Goal: Information Seeking & Learning: Learn about a topic

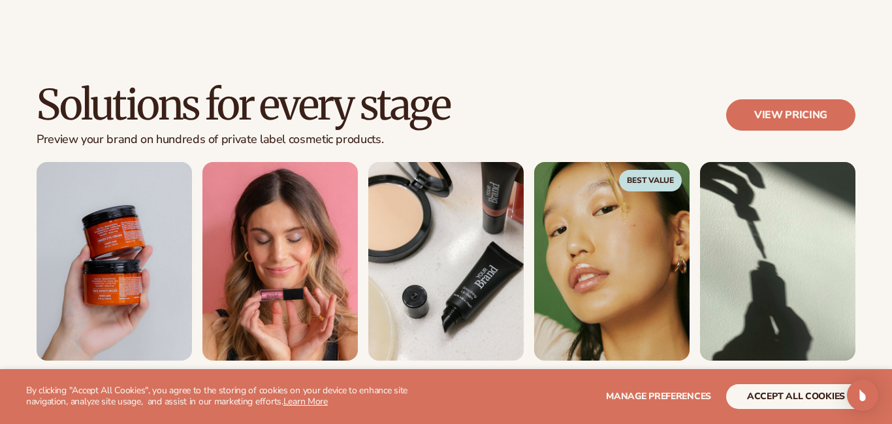
scroll to position [1138, 0]
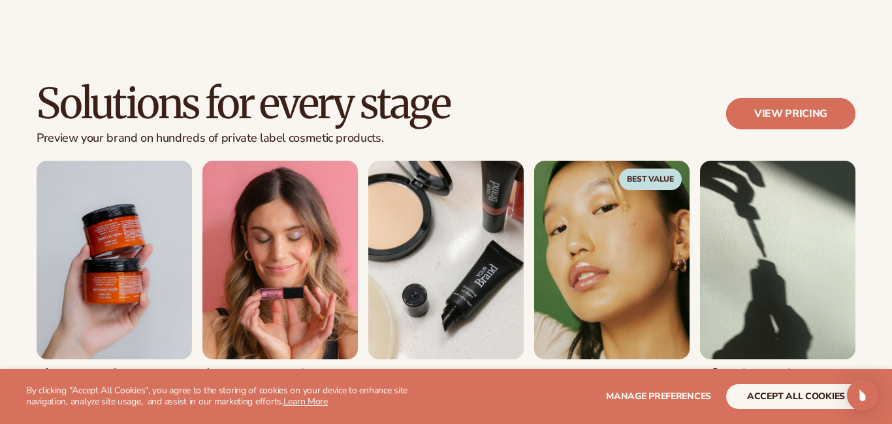
click at [805, 117] on link "View pricing" at bounding box center [790, 113] width 129 height 31
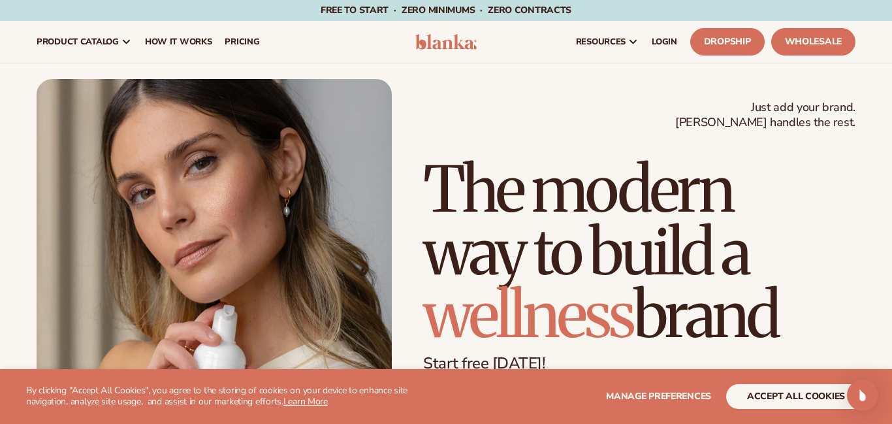
scroll to position [442, 0]
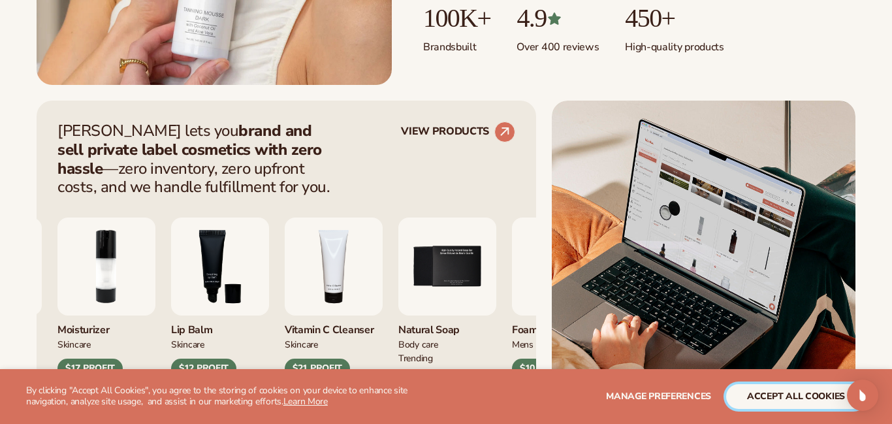
click at [803, 395] on button "accept all cookies" at bounding box center [796, 396] width 140 height 25
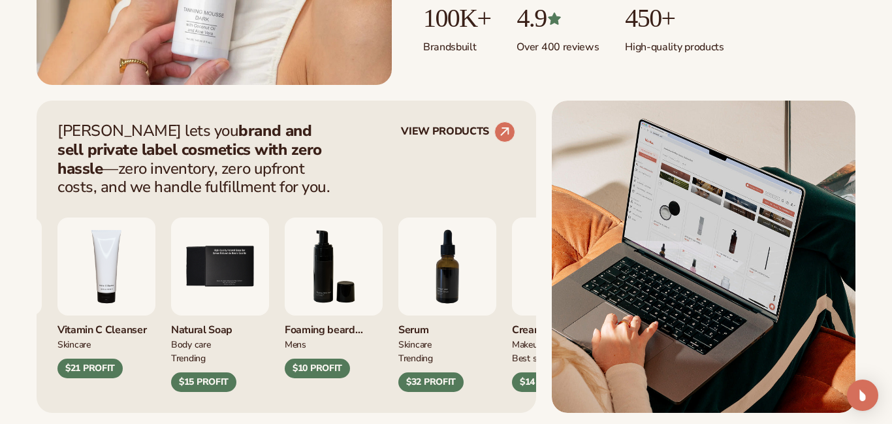
click at [304, 162] on p "Blanka lets you brand and sell private label cosmetics with zero hassle —zero i…" at bounding box center [197, 158] width 281 height 75
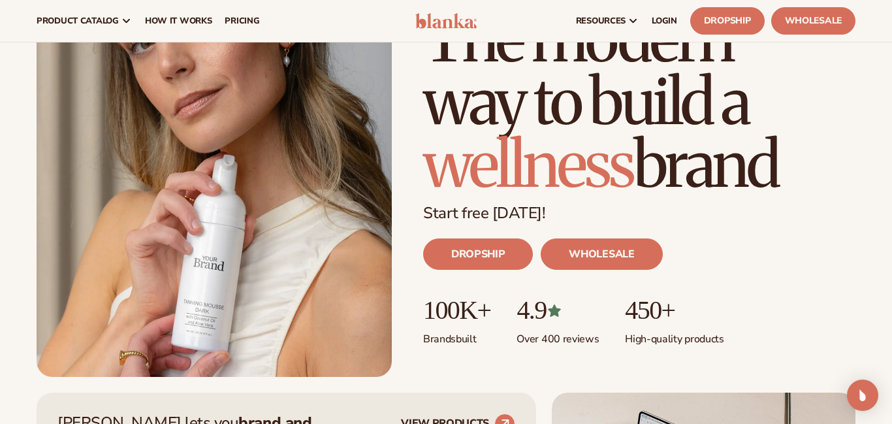
scroll to position [0, 0]
